Goal: Task Accomplishment & Management: Use online tool/utility

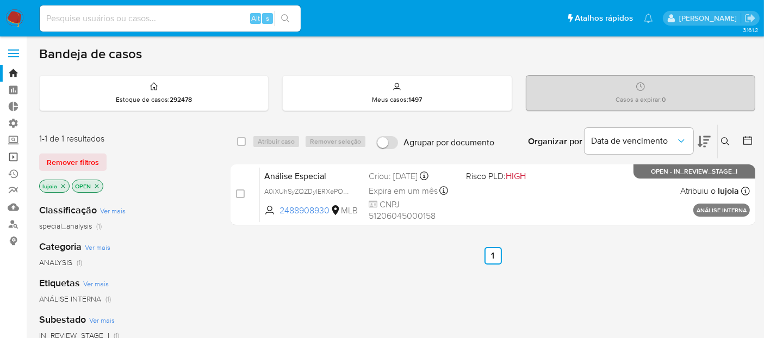
click at [14, 162] on link "Operações em massa" at bounding box center [64, 156] width 129 height 17
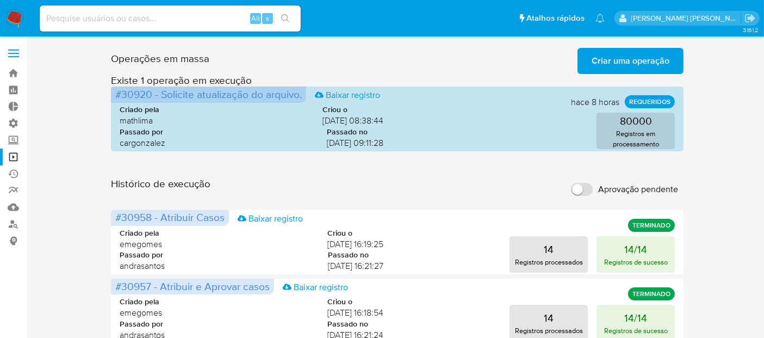
click at [631, 194] on span "Aprovação pendente" at bounding box center [638, 189] width 80 height 11
click at [593, 194] on input "Aprovação pendente" at bounding box center [582, 189] width 22 height 13
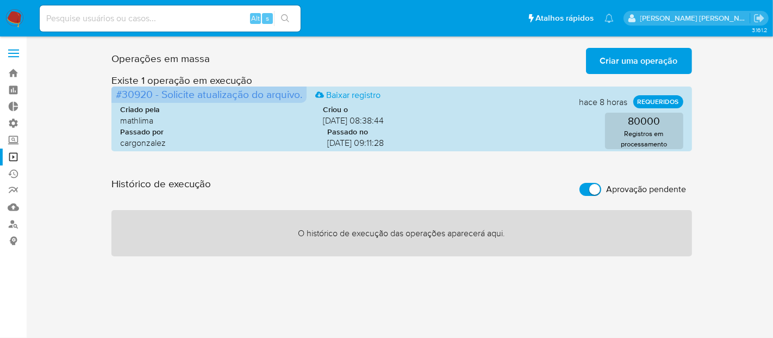
click at [631, 194] on span "Aprovação pendente" at bounding box center [647, 189] width 80 height 11
click at [601, 194] on input "Aprovação pendente" at bounding box center [591, 189] width 22 height 13
checkbox input "false"
